Goal: Check status: Check status

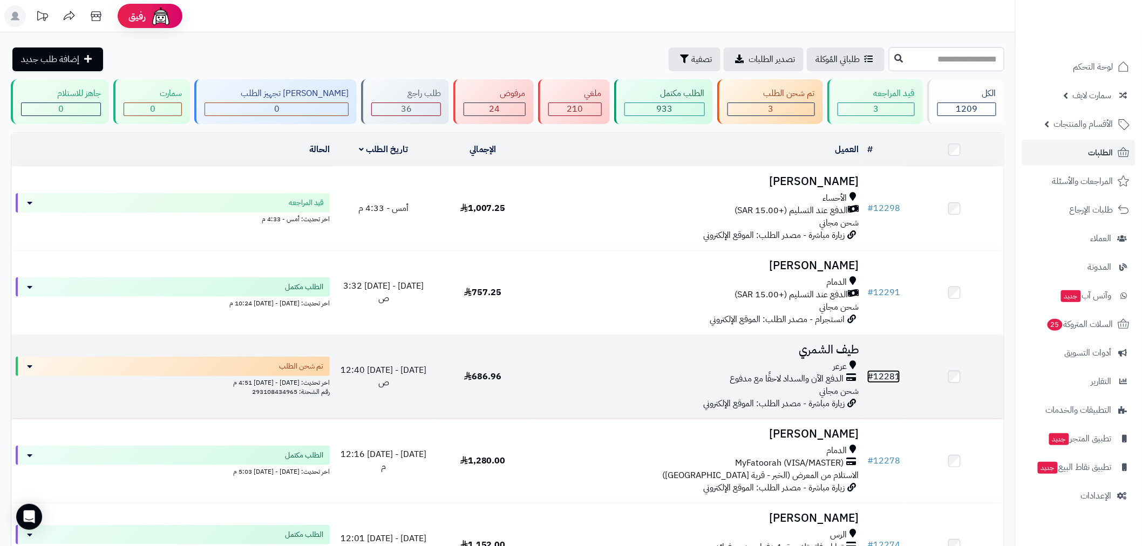
click at [885, 379] on link "# 12281" at bounding box center [883, 376] width 33 height 13
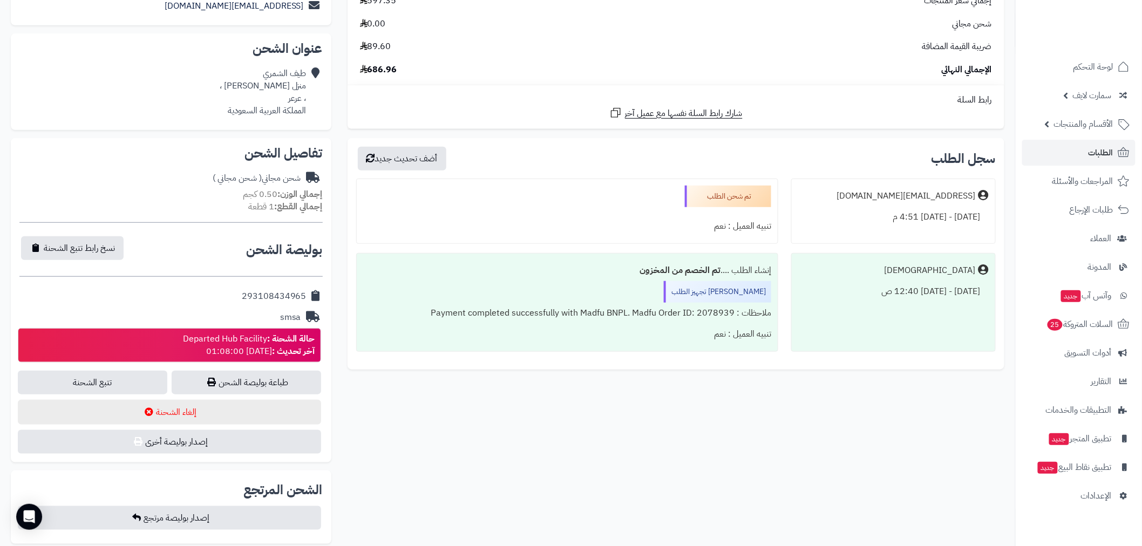
scroll to position [133, 0]
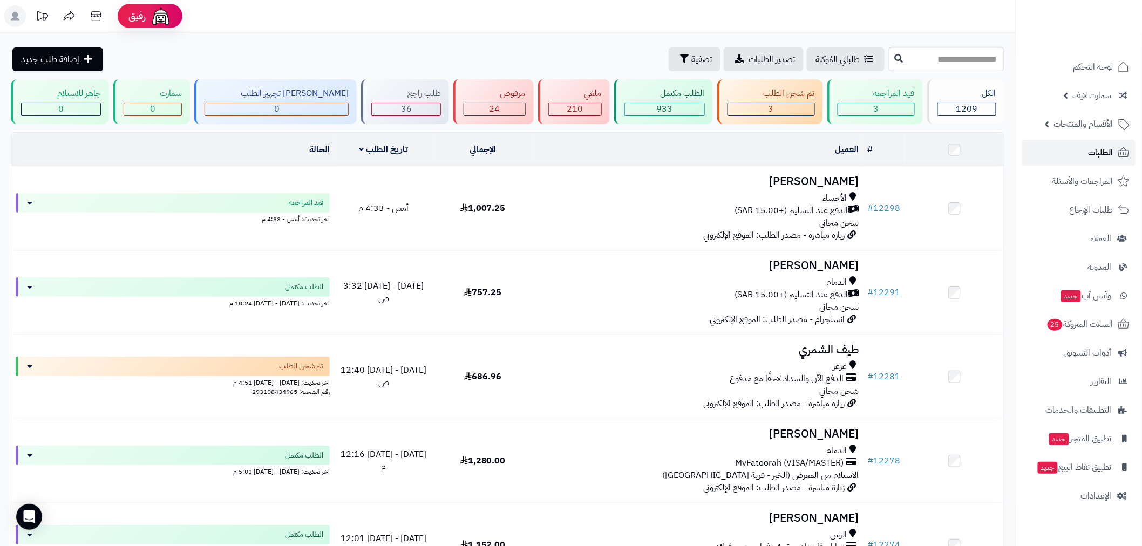
click at [1079, 153] on link "الطلبات" at bounding box center [1078, 153] width 113 height 26
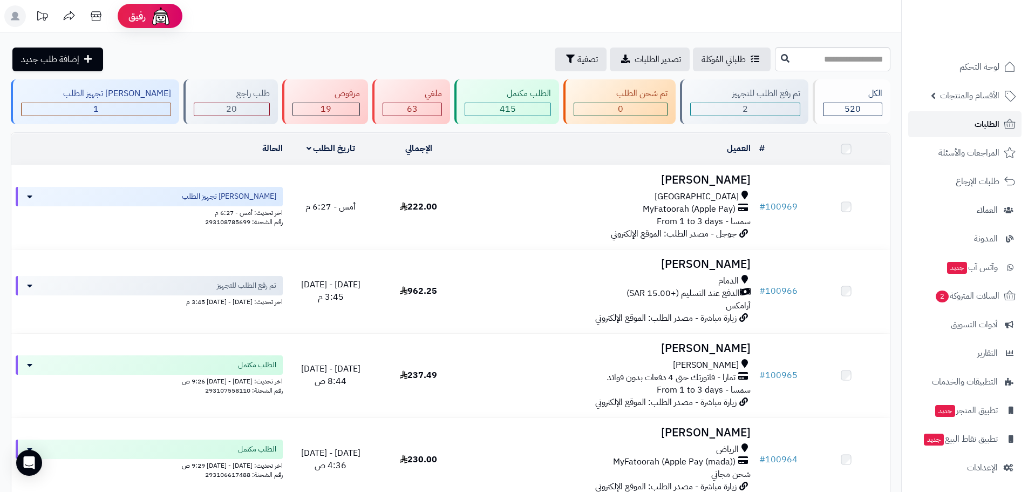
drag, startPoint x: 0, startPoint y: 0, endPoint x: 989, endPoint y: 124, distance: 996.8
click at [989, 124] on span "الطلبات" at bounding box center [987, 124] width 25 height 15
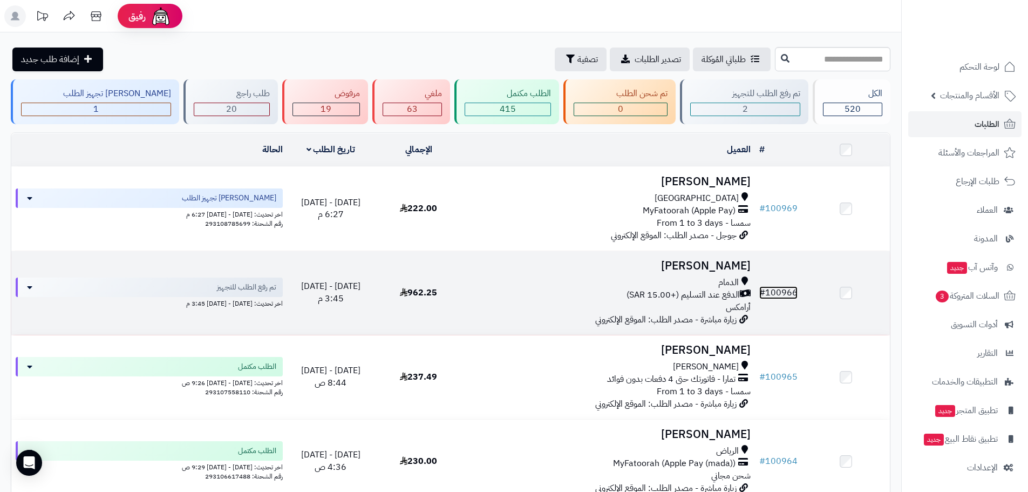
click at [780, 291] on link "# 100966" at bounding box center [778, 292] width 38 height 13
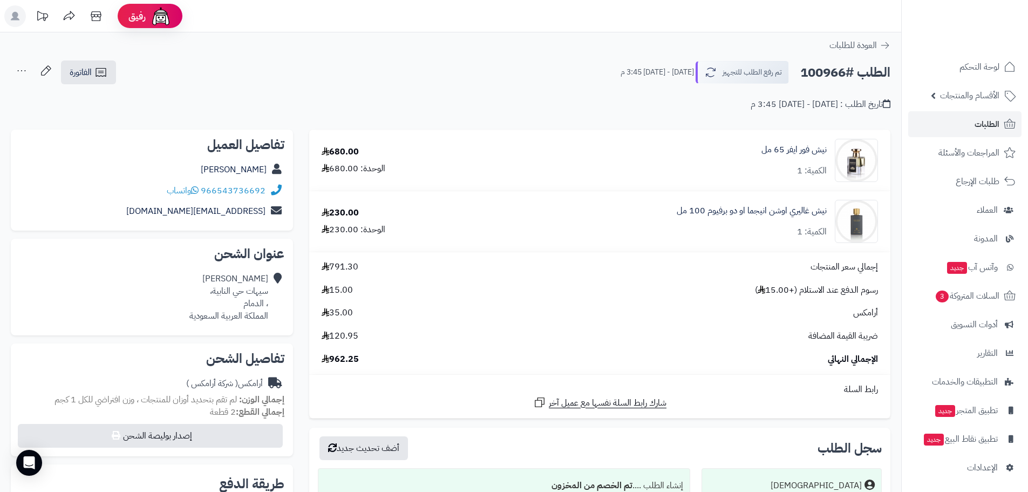
drag, startPoint x: 1035, startPoint y: 3, endPoint x: 716, endPoint y: 16, distance: 319.2
click at [713, 16] on header "رفيق ! 0 الطلبات معالجة مكتمل إرجاع المنتجات العملاء المتواجدون الان 714 عملاء …" at bounding box center [514, 16] width 1028 height 32
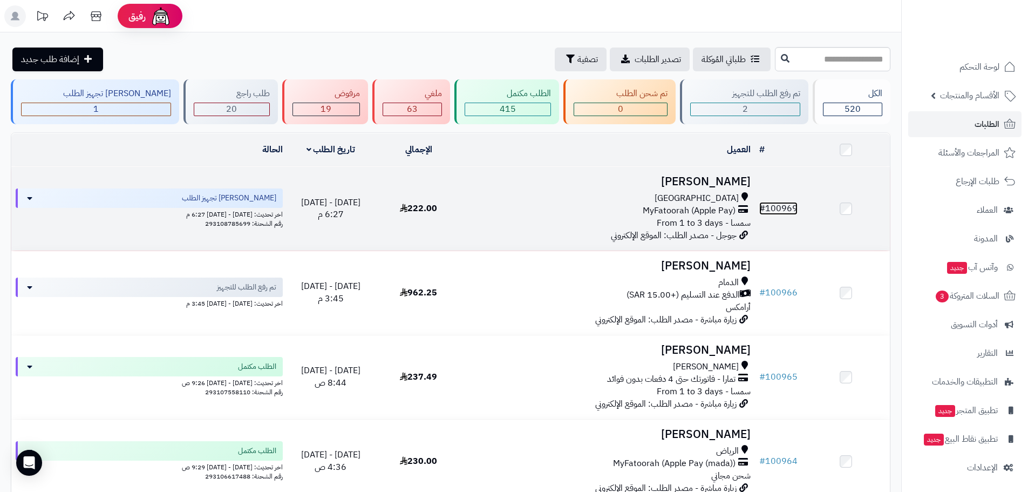
click at [786, 202] on link "# 100969" at bounding box center [778, 208] width 38 height 13
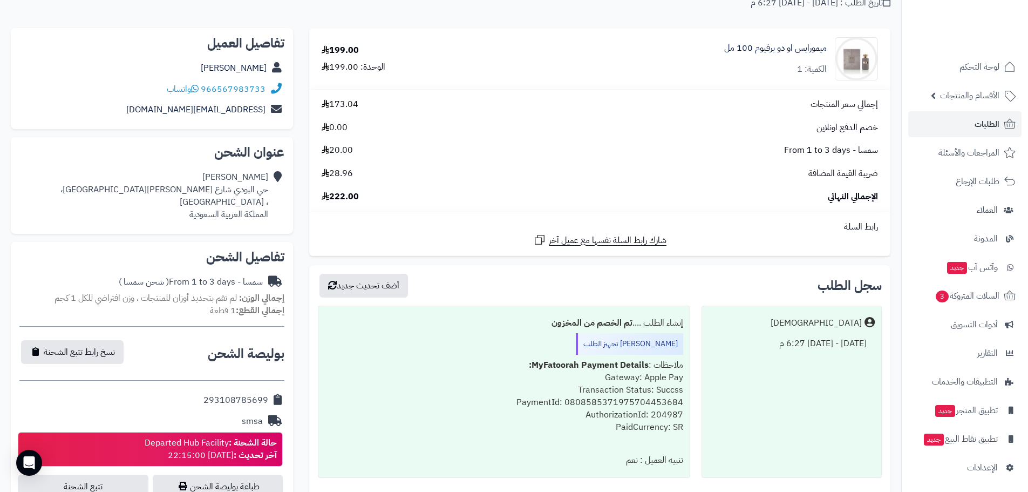
scroll to position [126, 0]
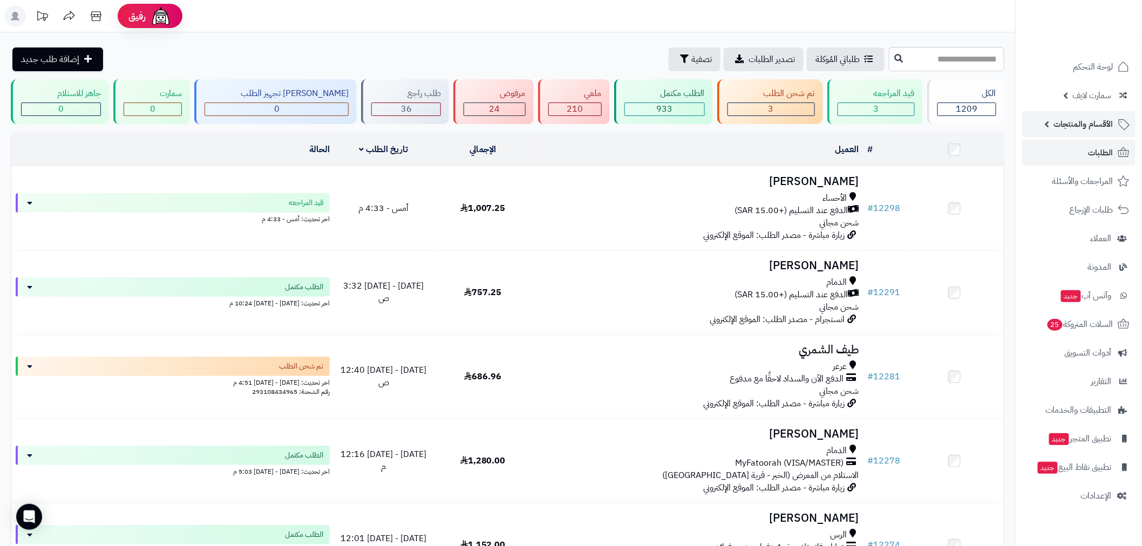
click at [1098, 126] on span "الأقسام والمنتجات" at bounding box center [1083, 124] width 59 height 15
